Goal: Task Accomplishment & Management: Use online tool/utility

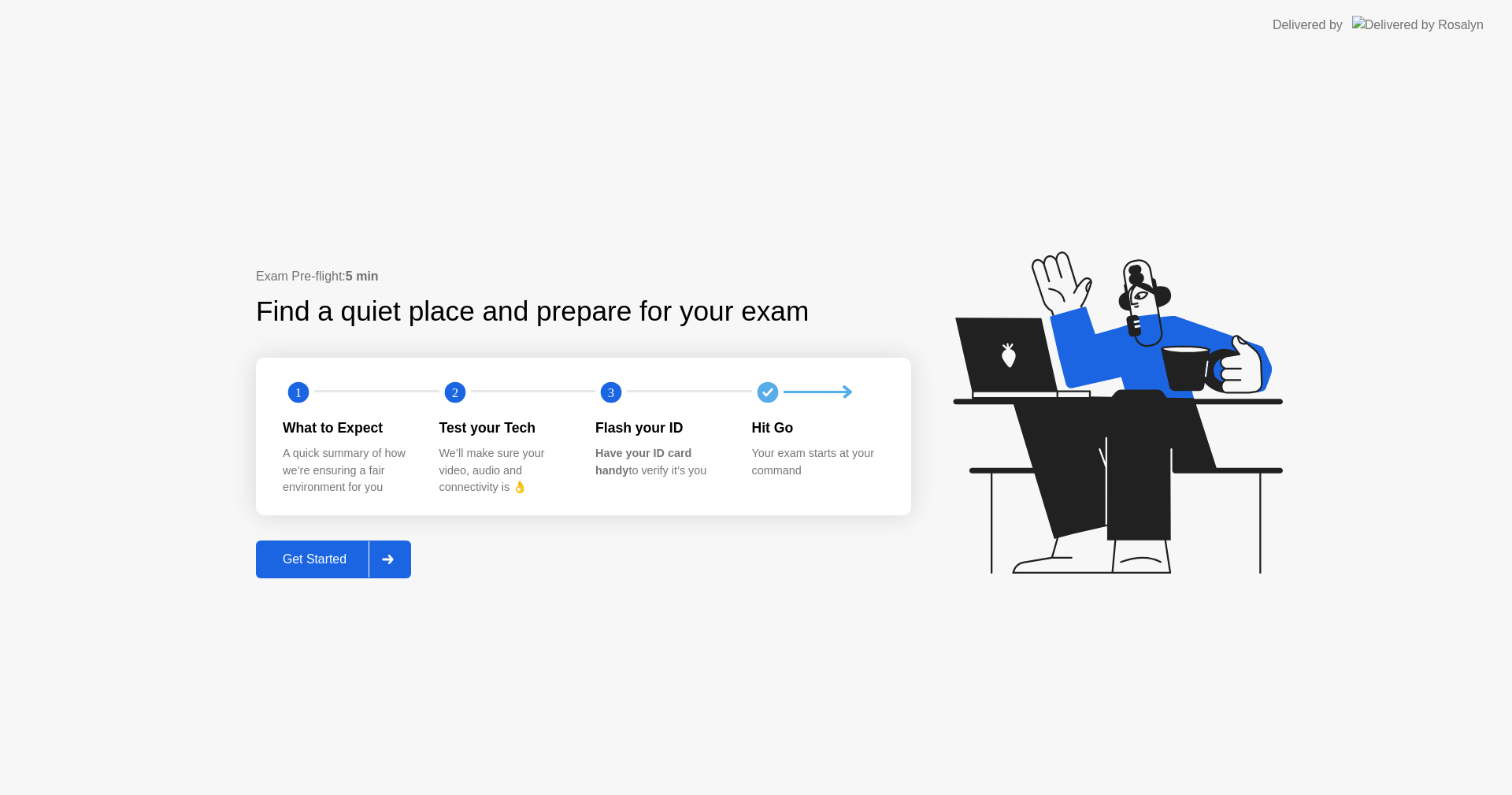
click at [316, 561] on div "Get Started" at bounding box center [315, 559] width 108 height 15
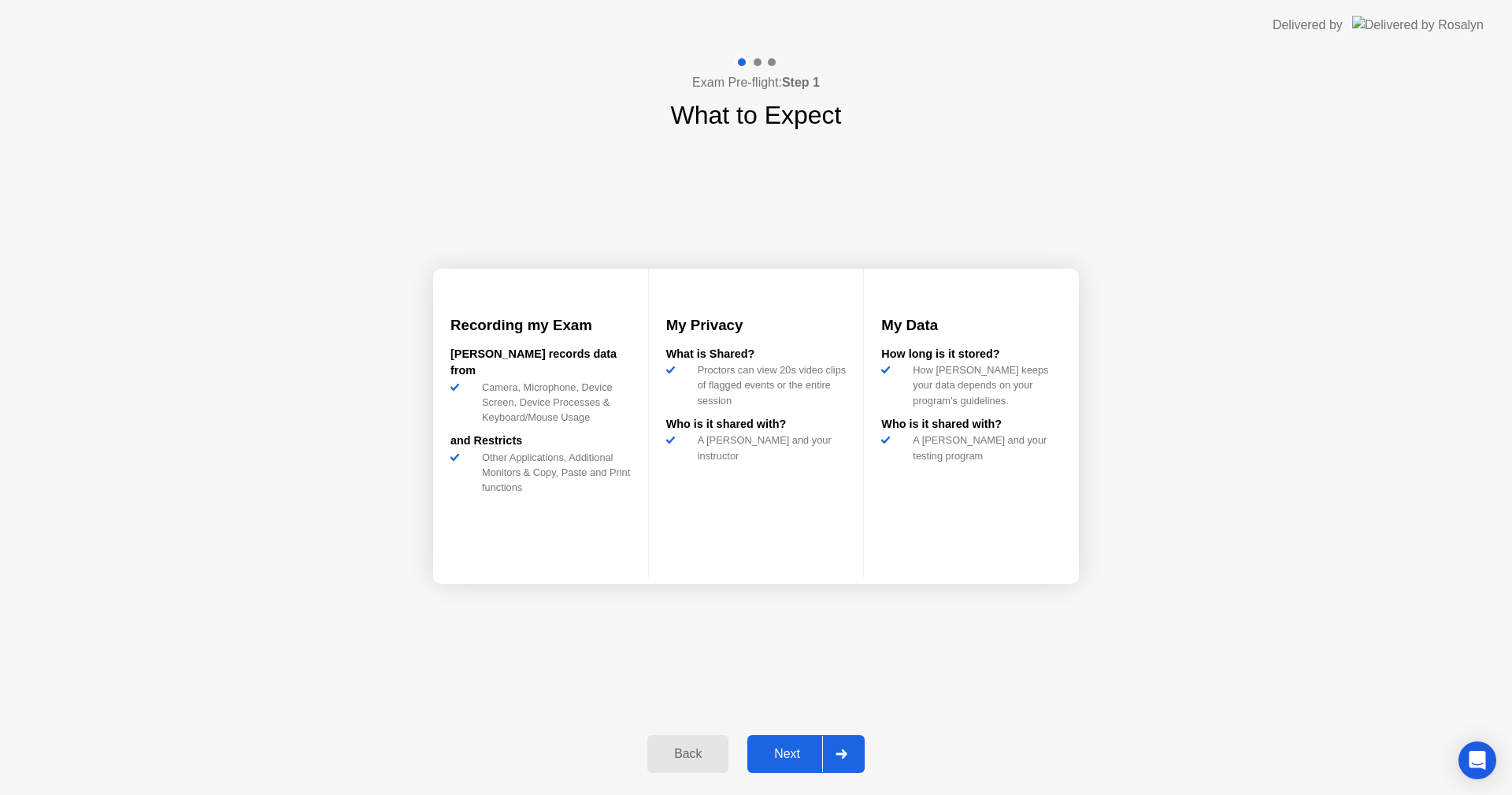
click at [778, 761] on div "Next" at bounding box center [787, 754] width 70 height 15
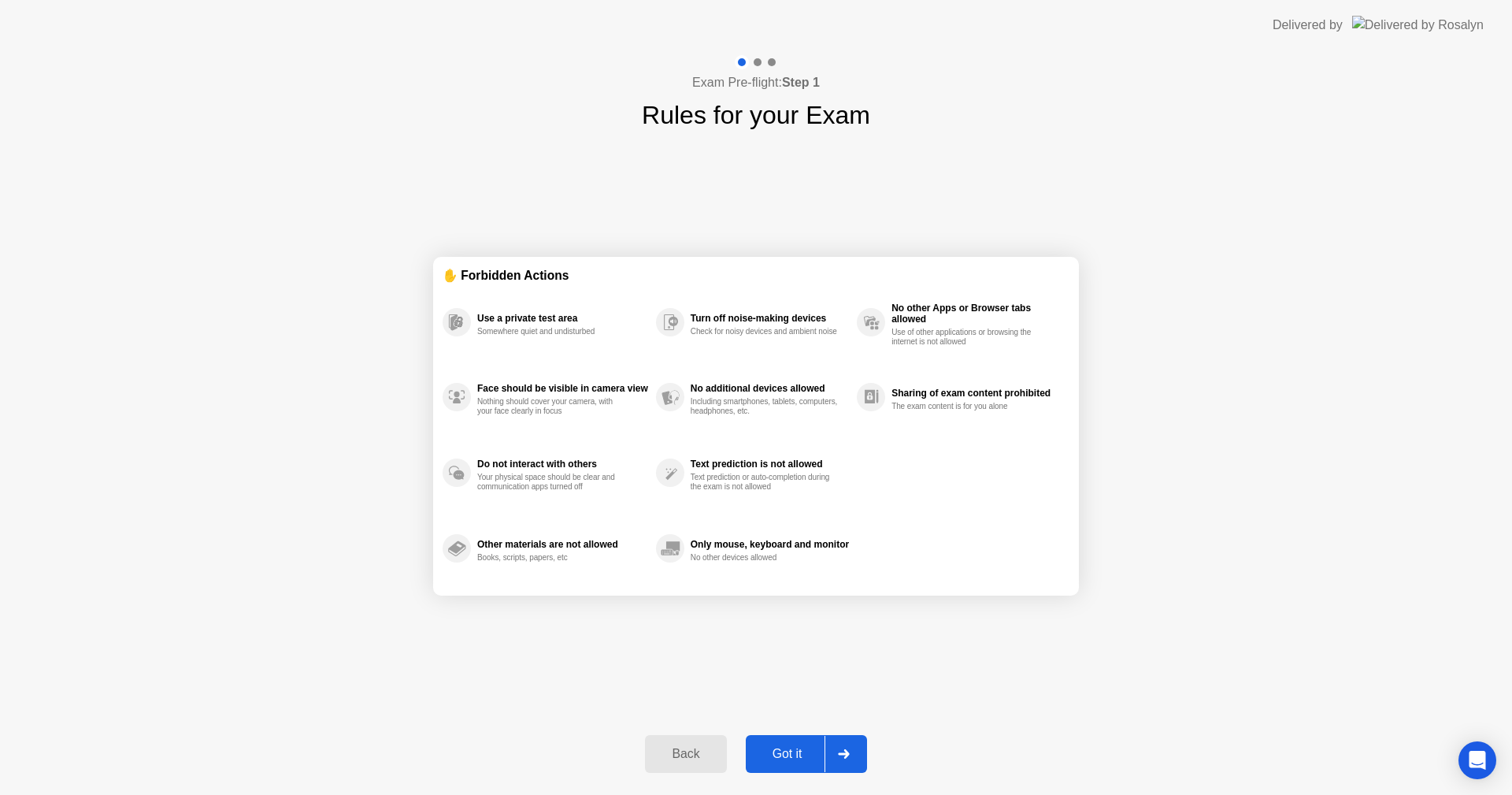
click at [778, 761] on div "Got it" at bounding box center [787, 754] width 74 height 15
select select "**********"
select select "*******"
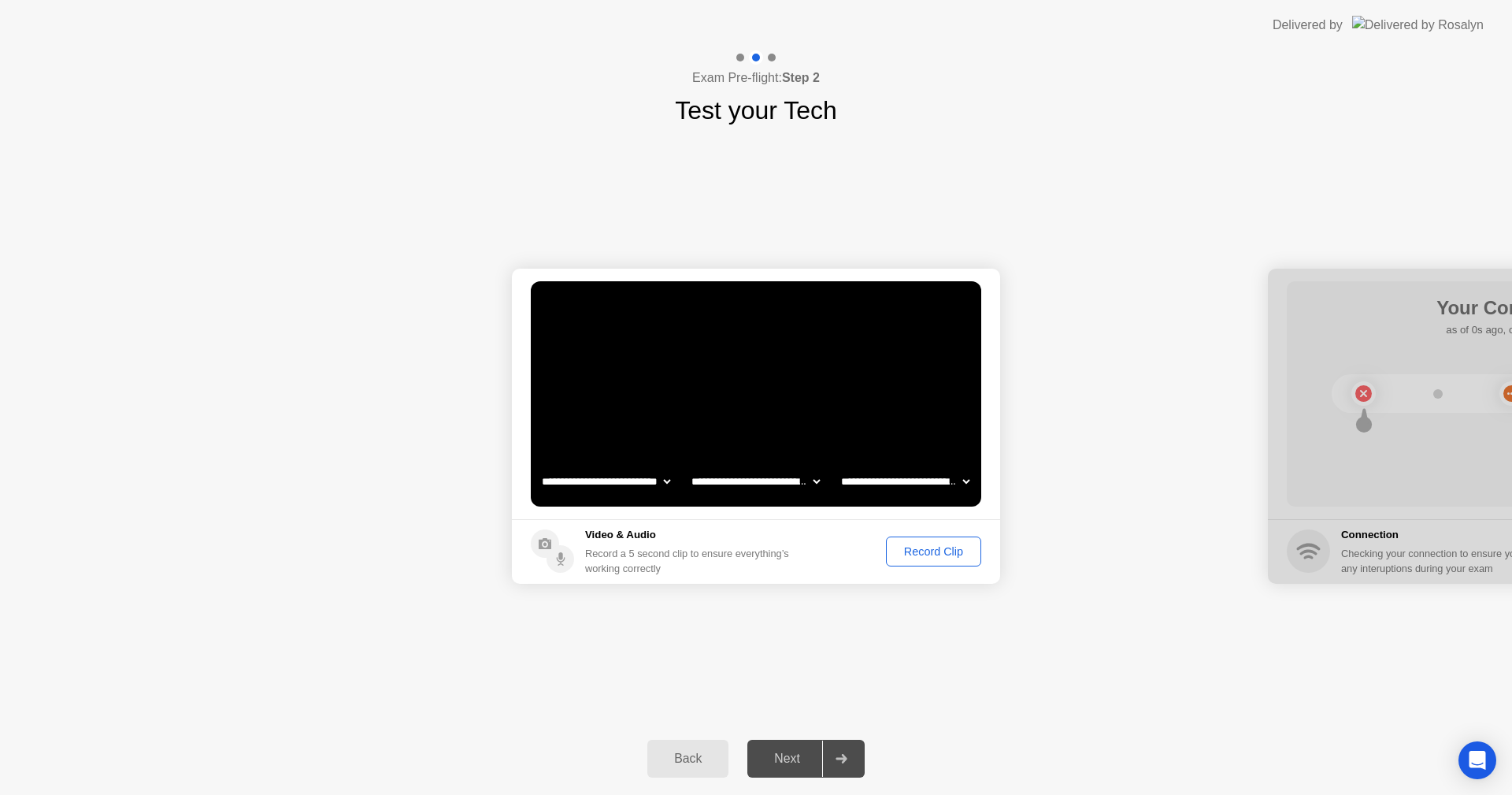
click at [941, 552] on div "Record Clip" at bounding box center [934, 551] width 84 height 13
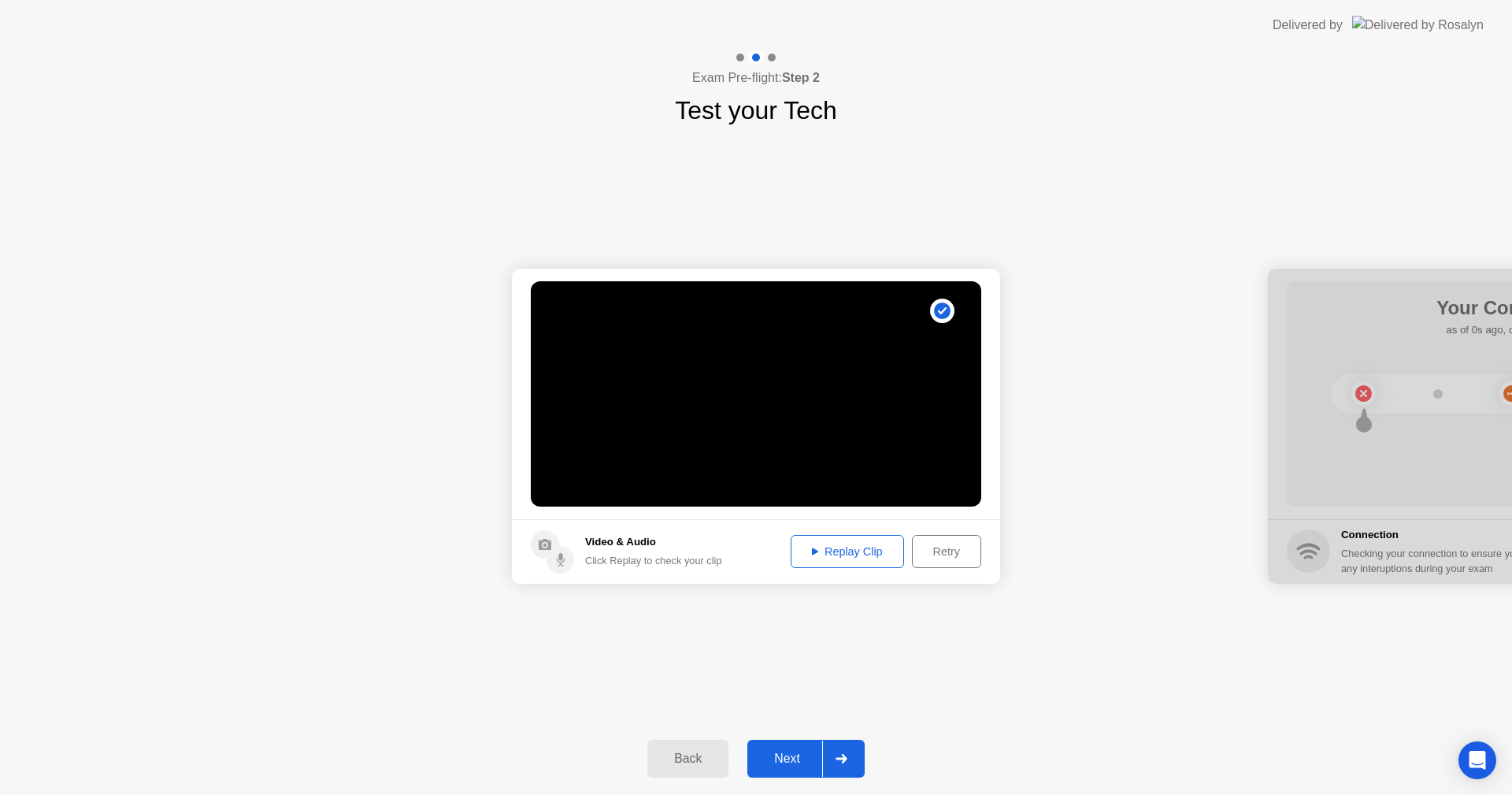
click at [788, 751] on div "Next" at bounding box center [787, 758] width 70 height 15
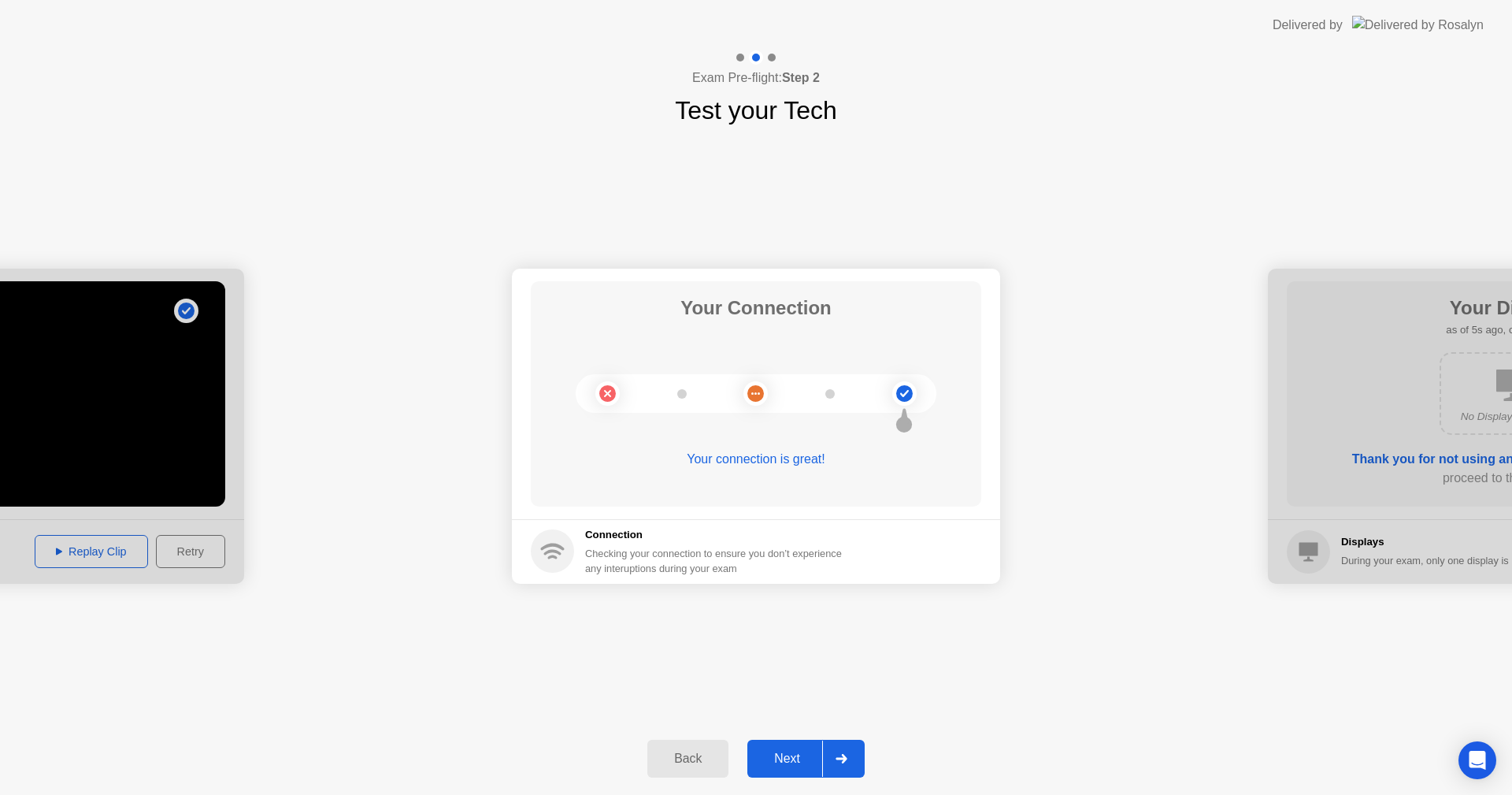
click at [790, 764] on div "Next" at bounding box center [787, 758] width 70 height 15
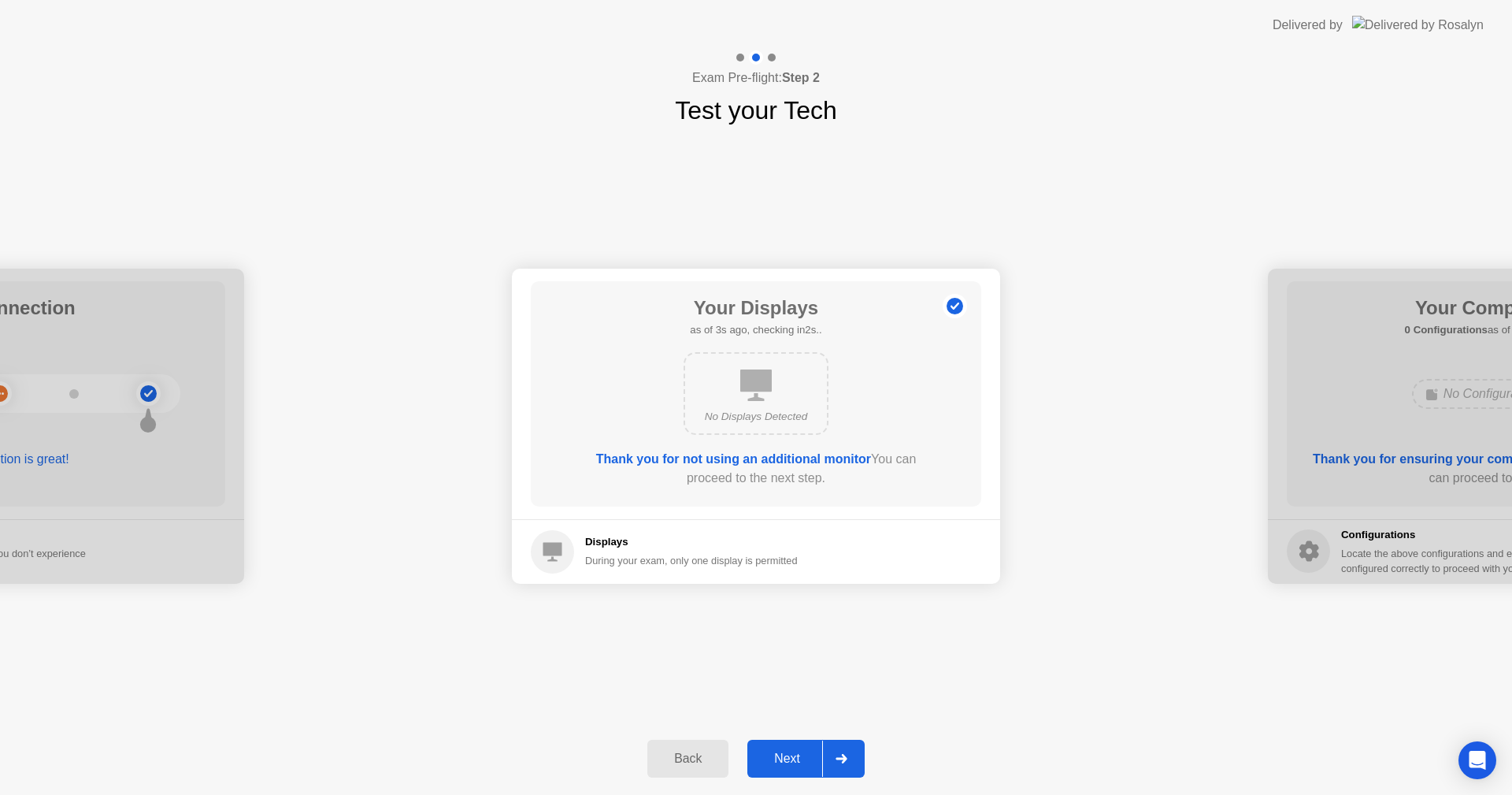
click at [796, 751] on div "Next" at bounding box center [787, 758] width 70 height 15
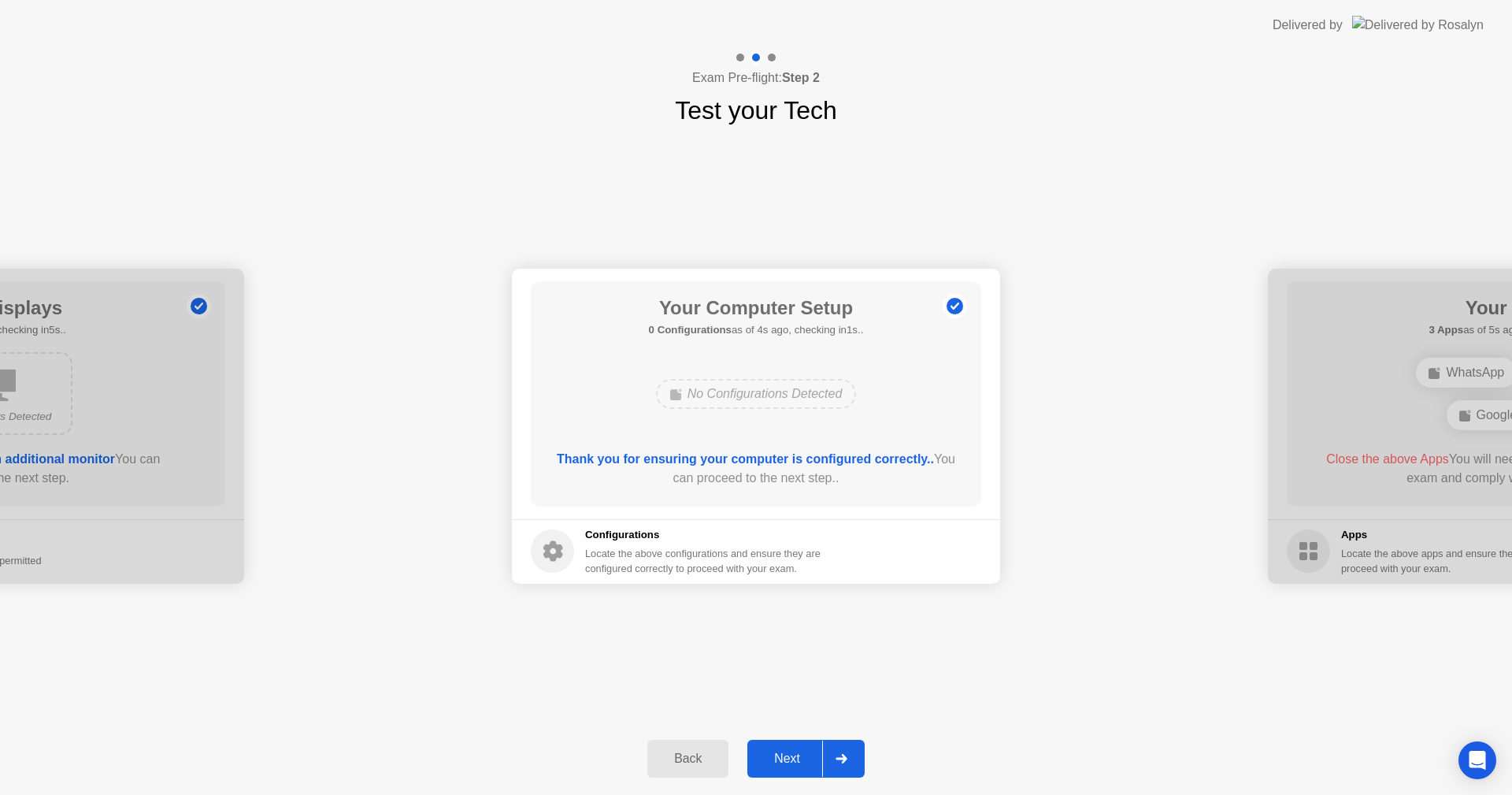
click at [796, 751] on div "Next" at bounding box center [787, 758] width 70 height 15
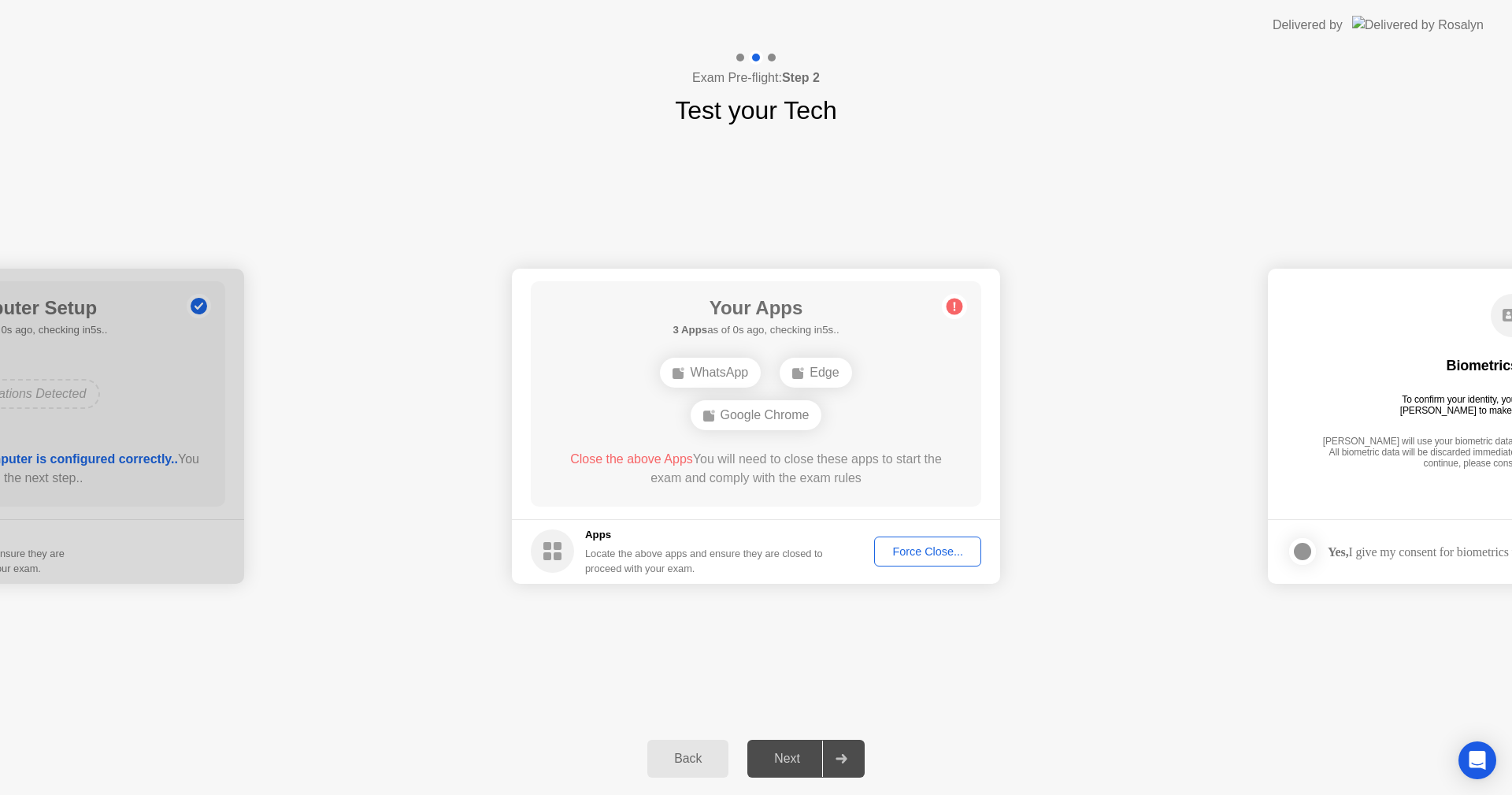
click at [935, 548] on div "Force Close..." at bounding box center [928, 551] width 96 height 13
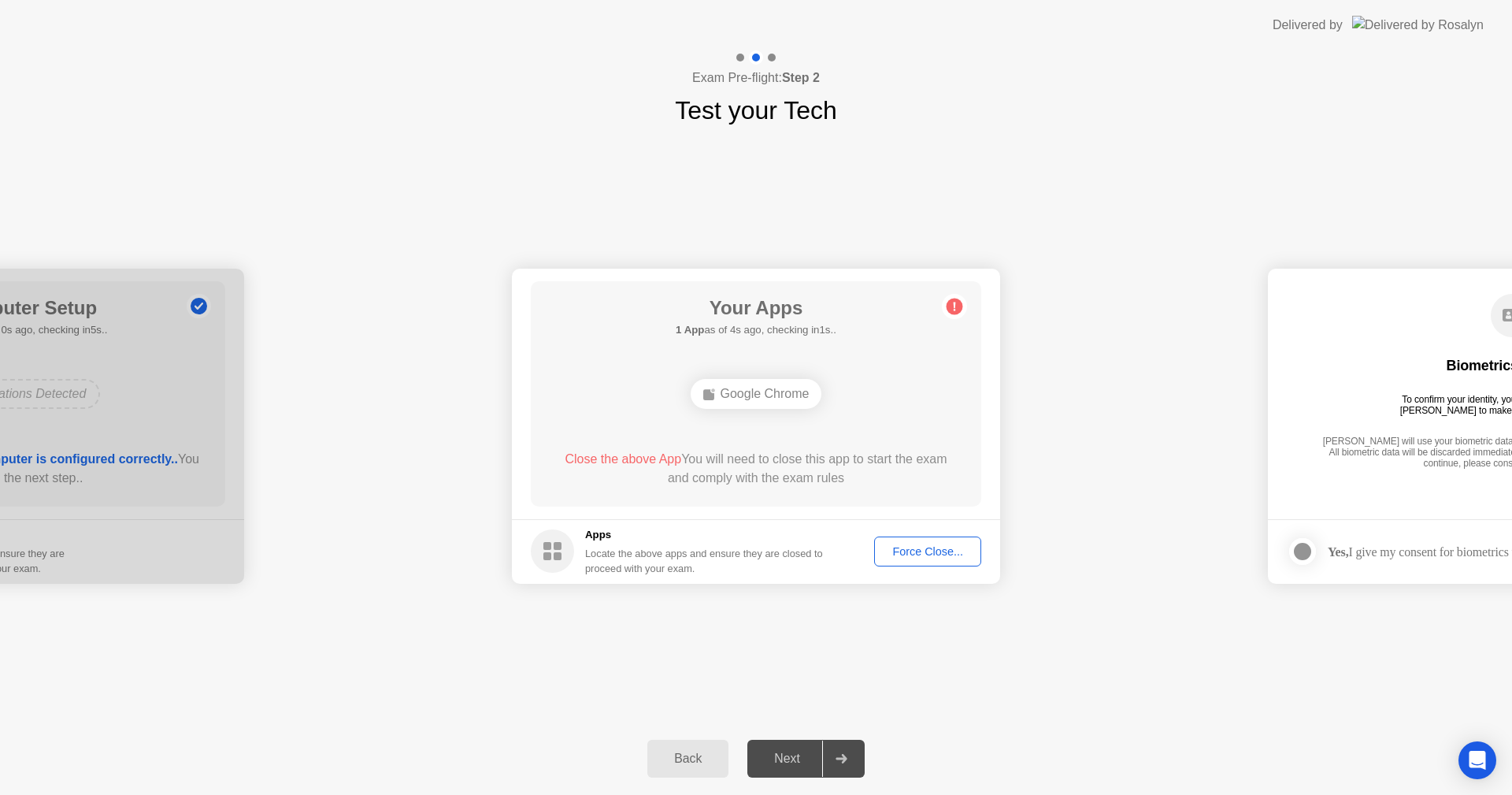
click at [931, 552] on div "Force Close..." at bounding box center [928, 551] width 96 height 13
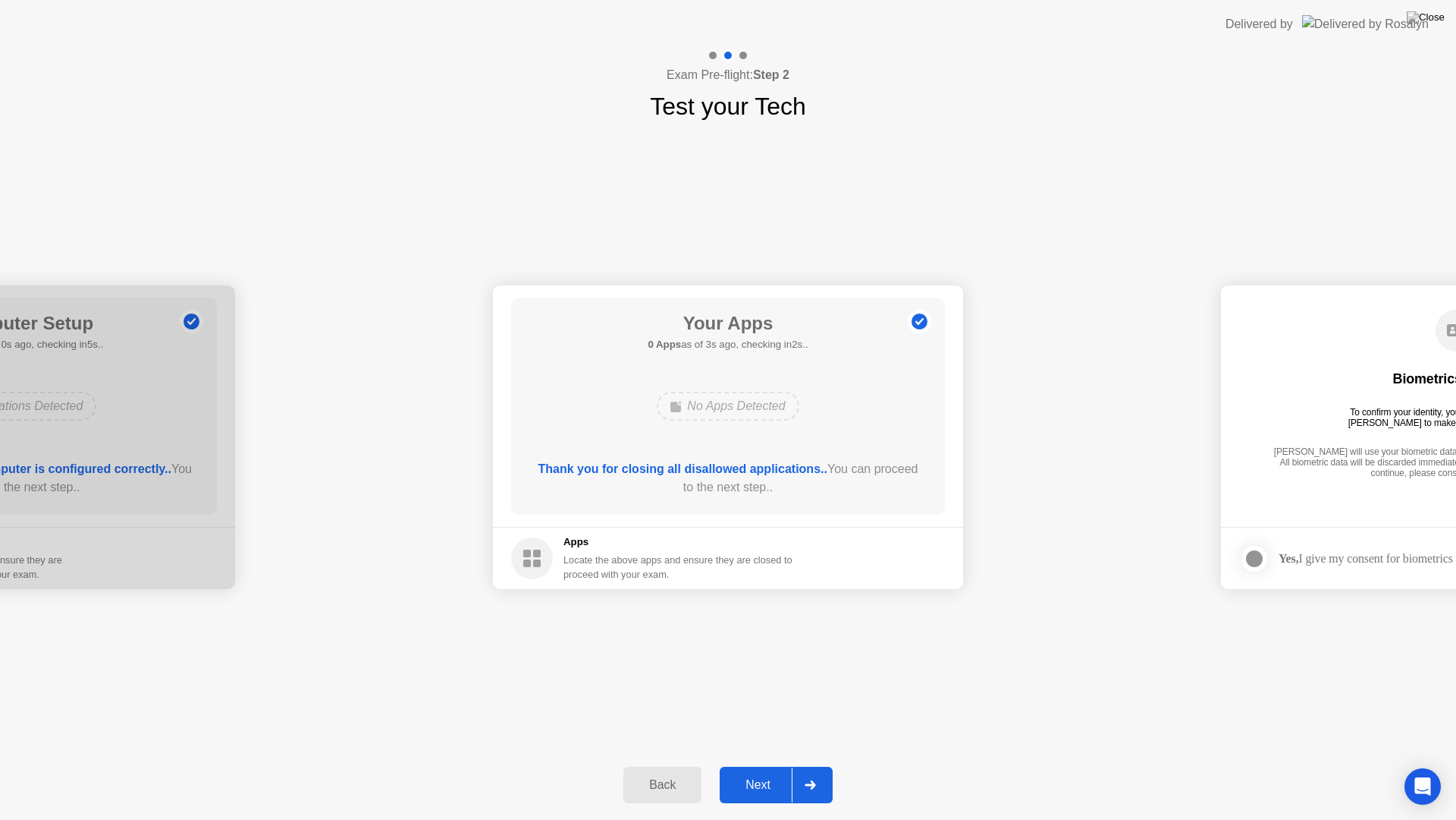
click at [760, 765] on div "Next" at bounding box center [758, 785] width 67 height 14
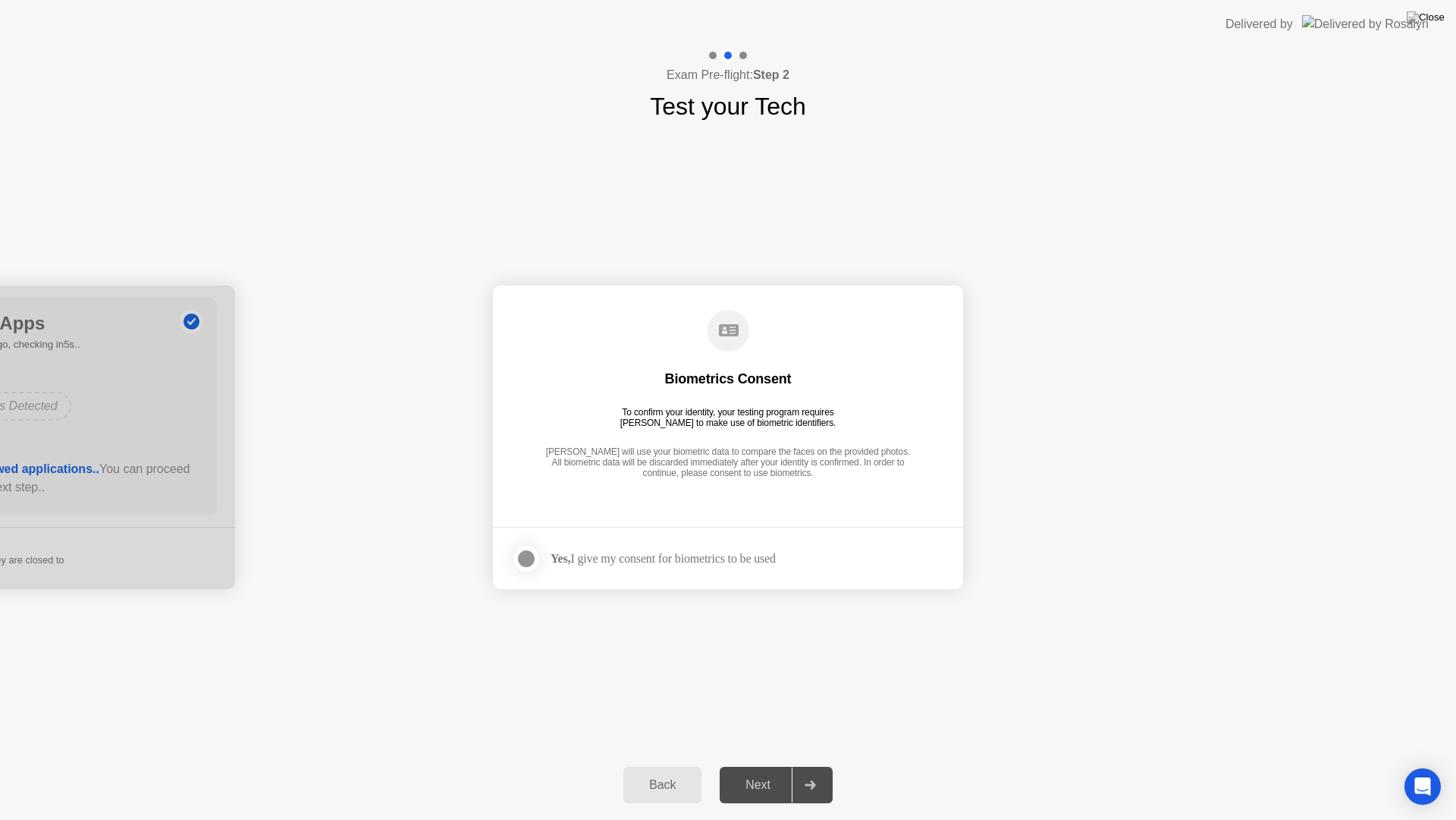
click at [532, 557] on div at bounding box center [526, 559] width 18 height 18
click at [765, 765] on div "Next" at bounding box center [758, 785] width 67 height 14
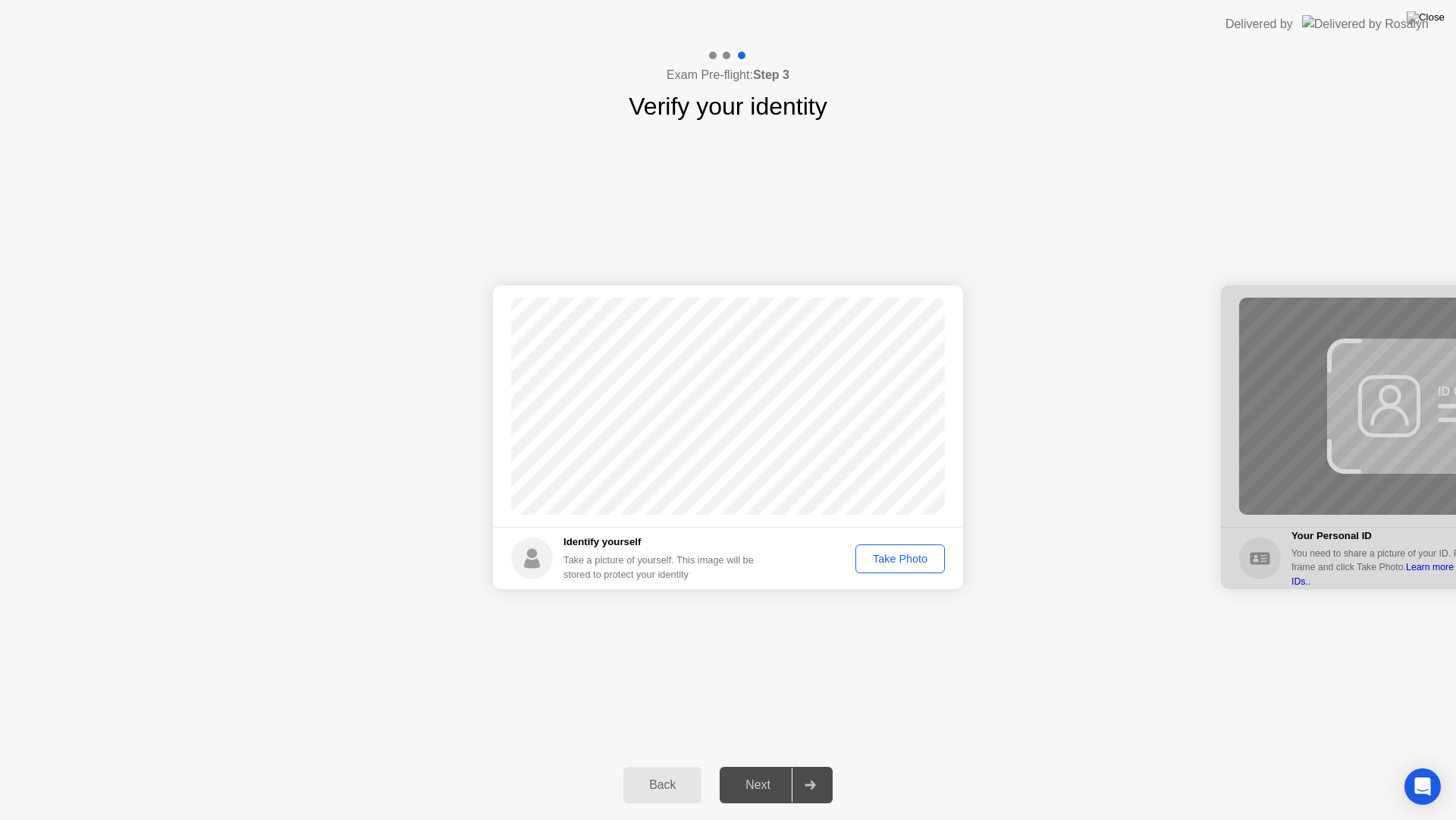
click at [893, 556] on div "Take Photo" at bounding box center [900, 558] width 79 height 12
click at [761, 765] on button "Next" at bounding box center [777, 785] width 113 height 36
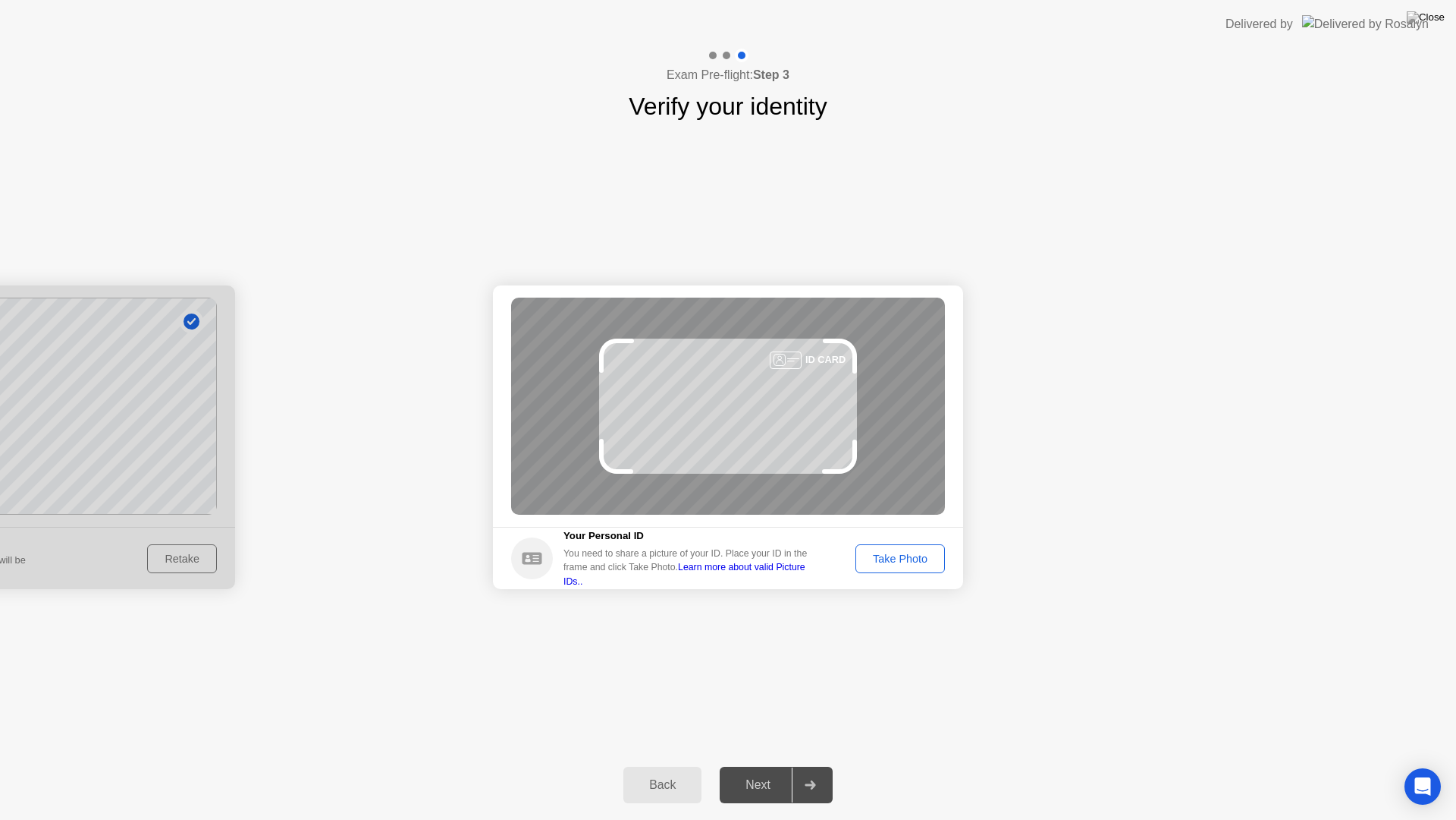
click at [899, 564] on div "Take Photo" at bounding box center [900, 558] width 79 height 12
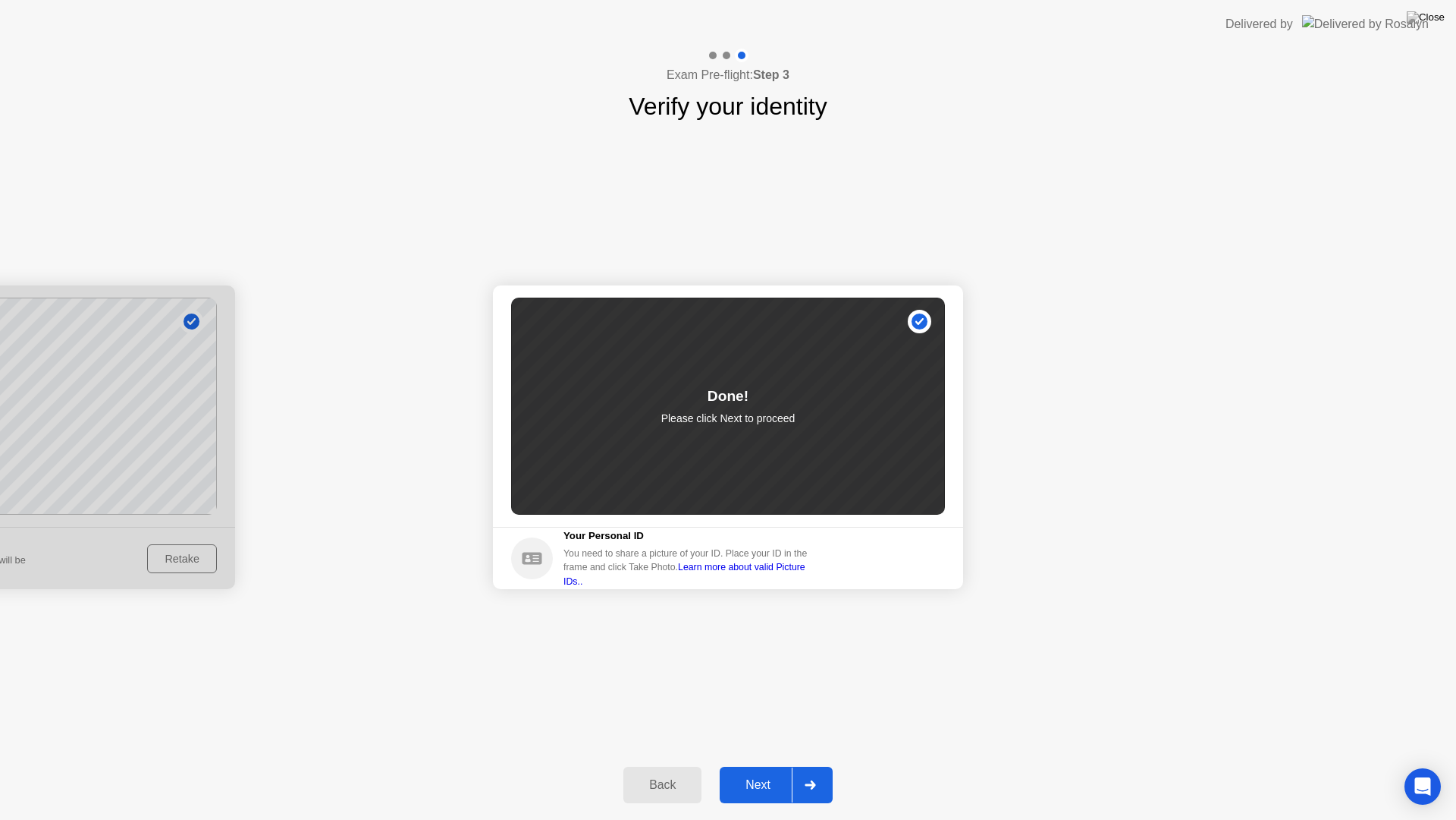
click at [775, 765] on div "Next" at bounding box center [758, 785] width 67 height 14
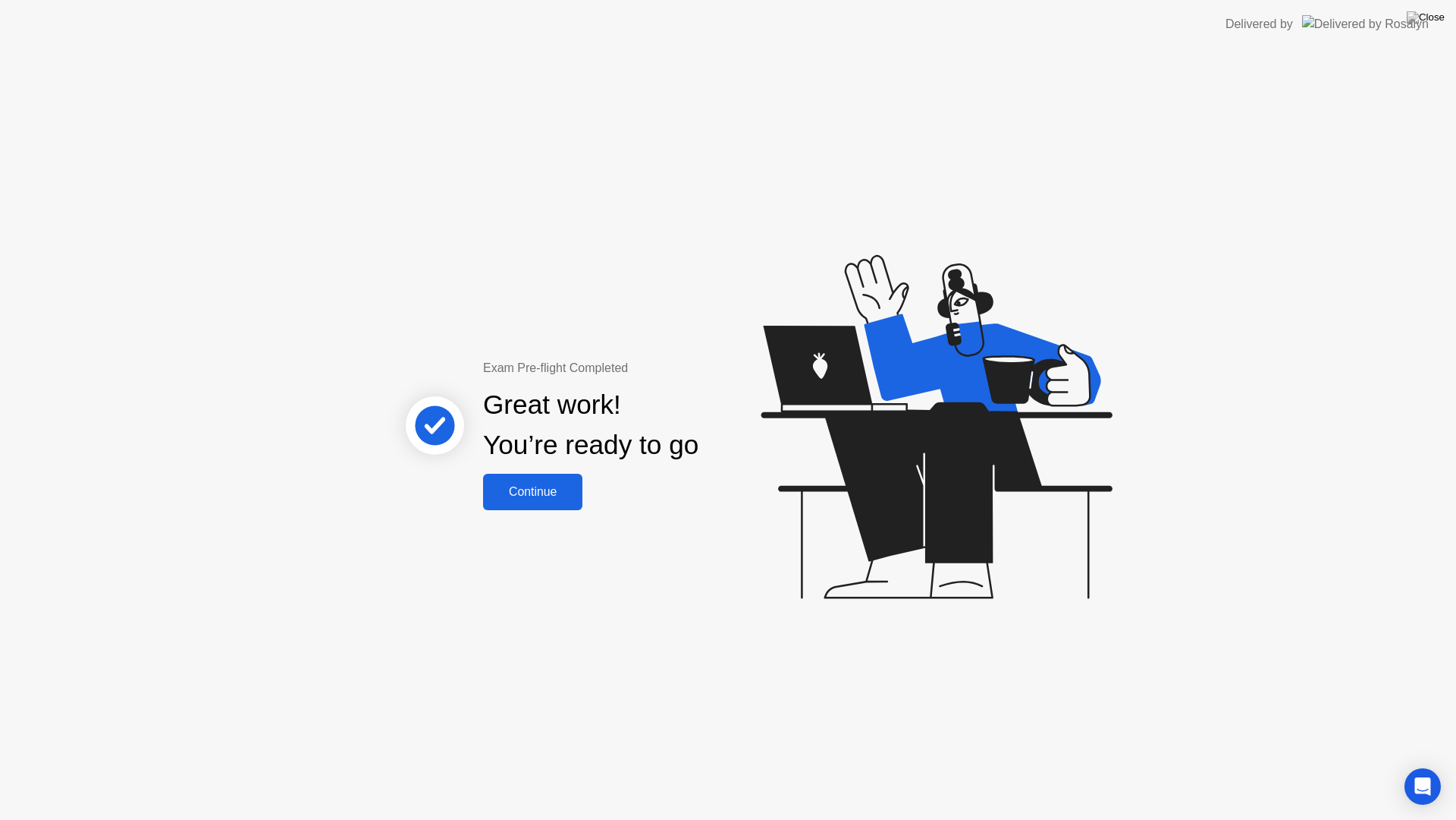
click at [529, 485] on div "Continue" at bounding box center [533, 491] width 90 height 14
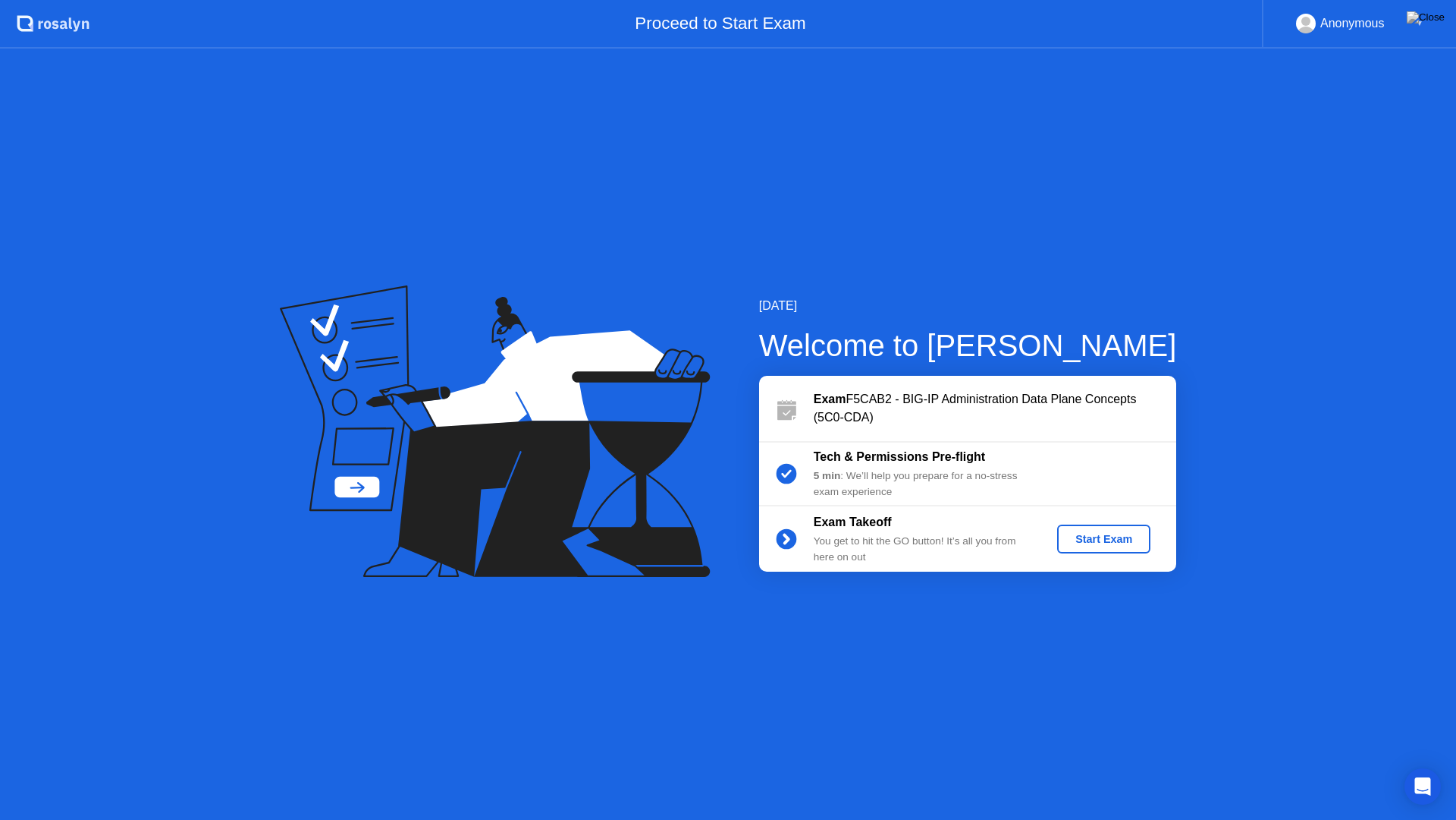
click at [1109, 532] on div "Start Exam" at bounding box center [1104, 538] width 81 height 12
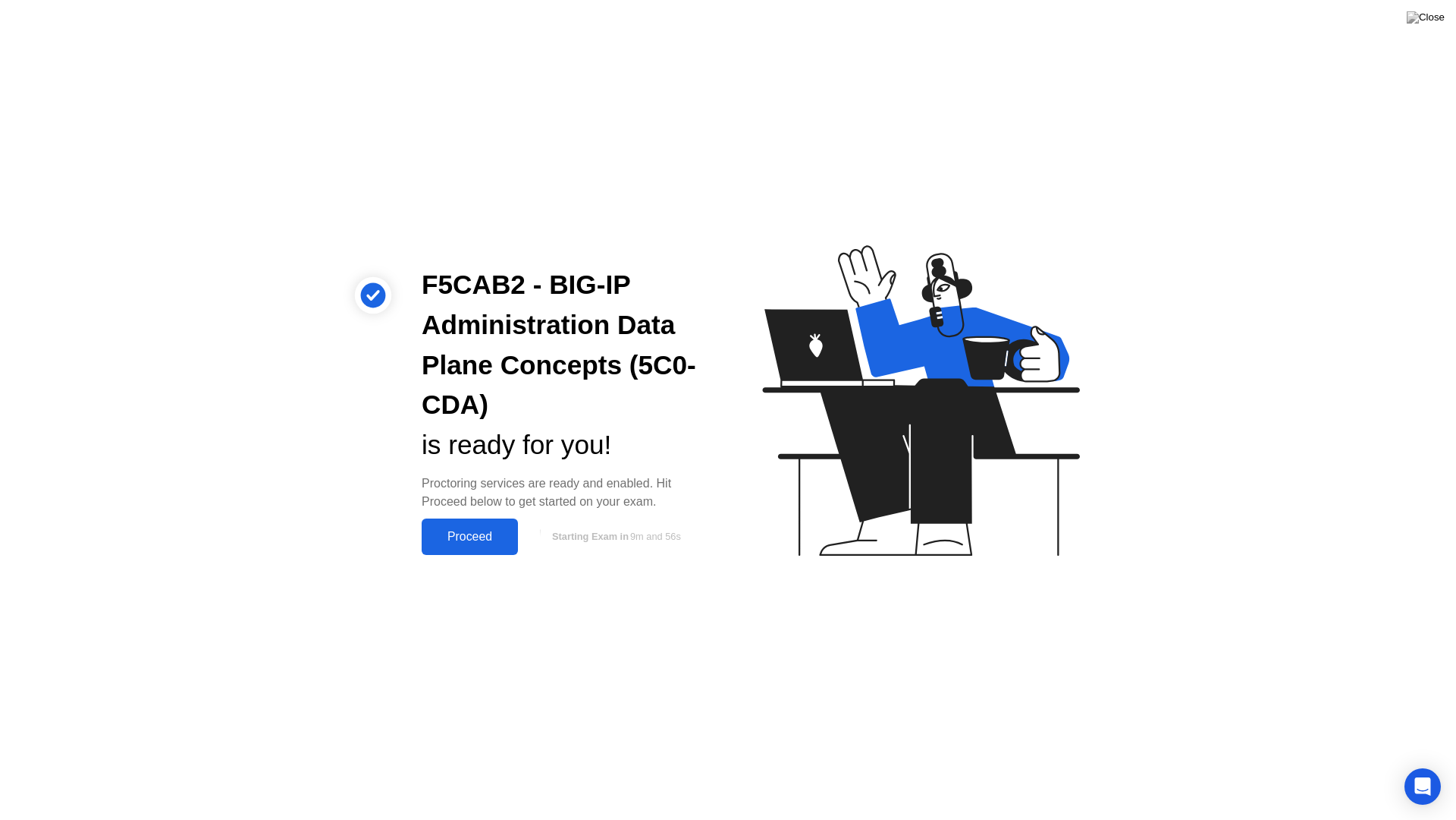
click at [484, 537] on div "Proceed" at bounding box center [470, 537] width 87 height 14
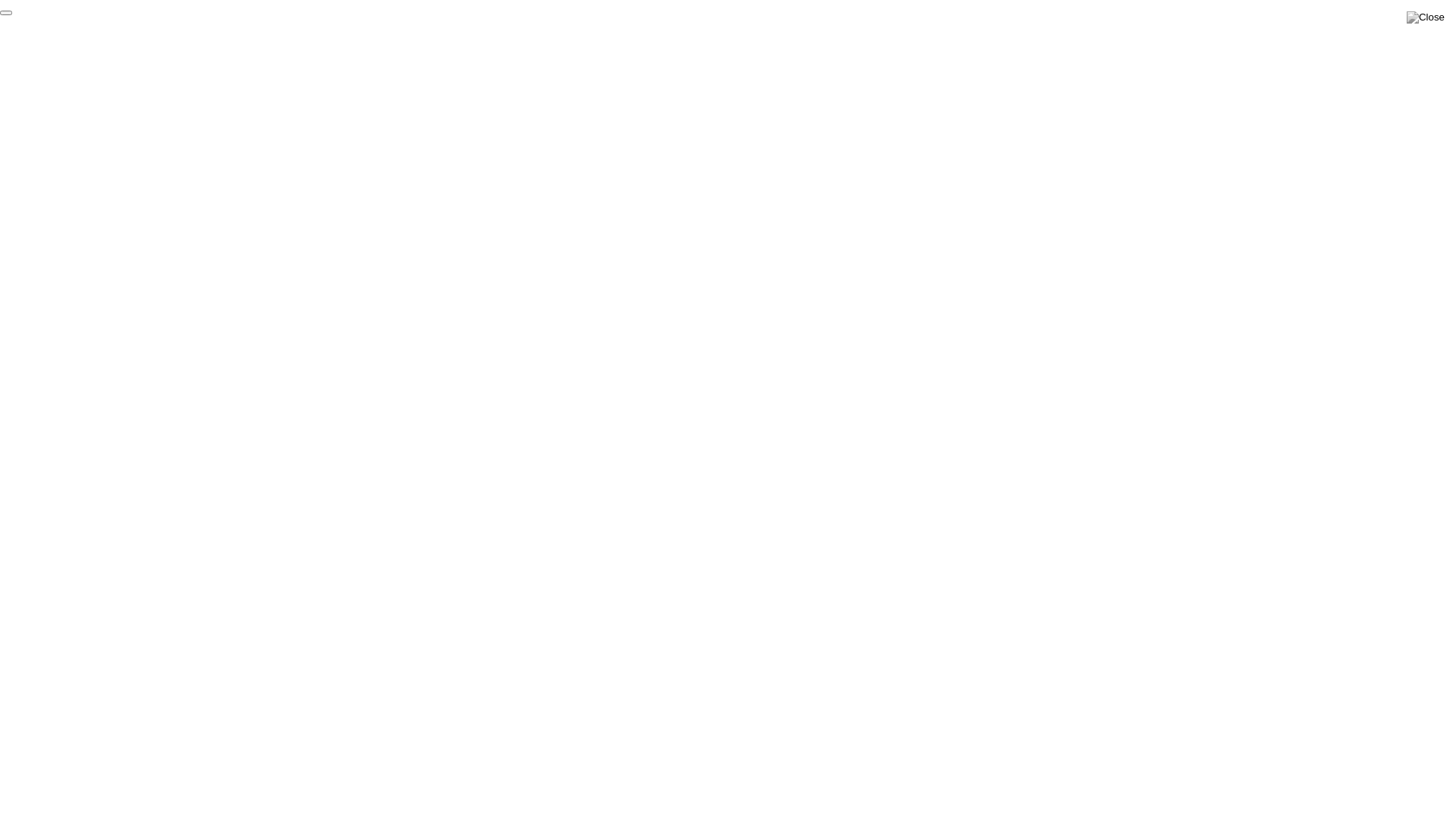
click div "End Proctoring Session"
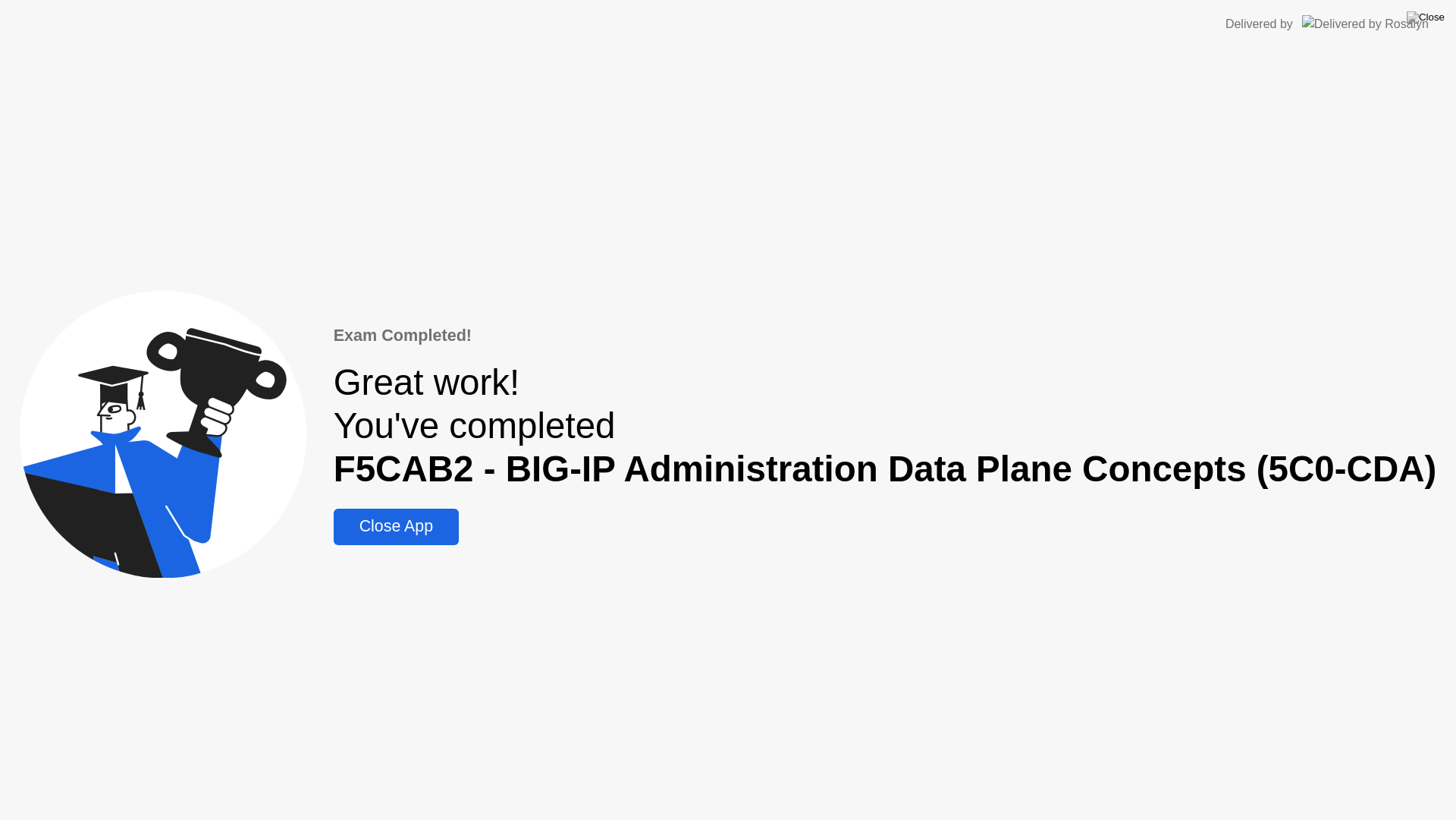
click at [405, 536] on div "Close App" at bounding box center [396, 526] width 116 height 19
